Goal: Navigation & Orientation: Find specific page/section

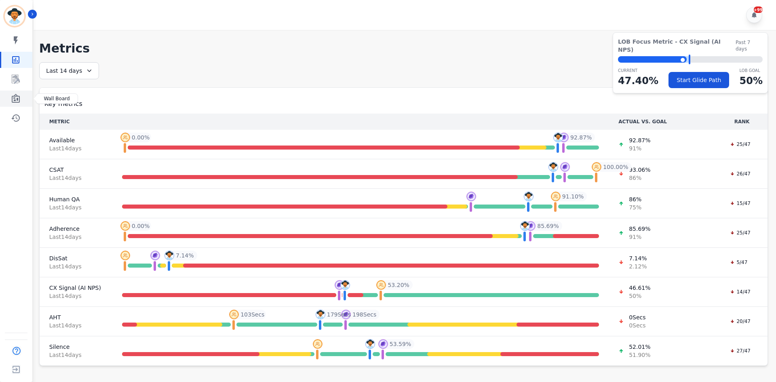
click at [15, 101] on icon "Sidebar" at bounding box center [16, 99] width 10 height 10
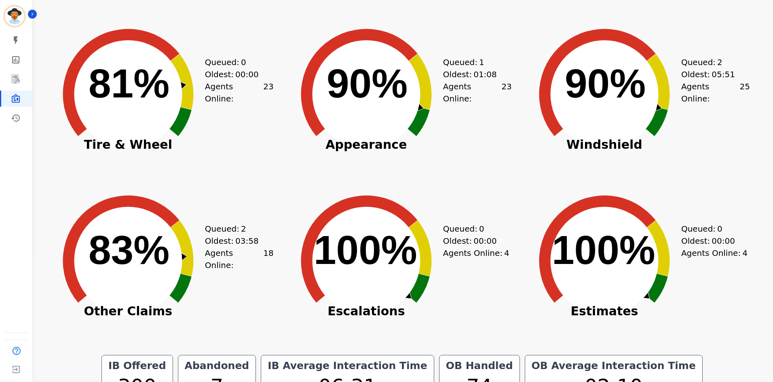
scroll to position [109, 0]
